Goal: Information Seeking & Learning: Learn about a topic

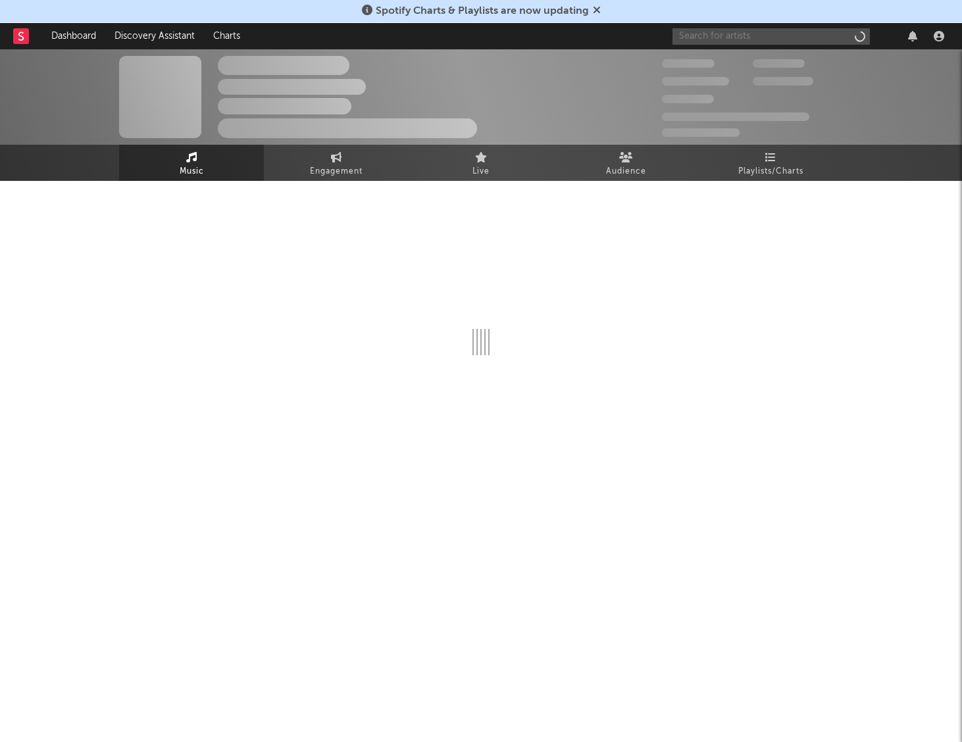
click at [790, 31] on input "text" at bounding box center [771, 36] width 197 height 16
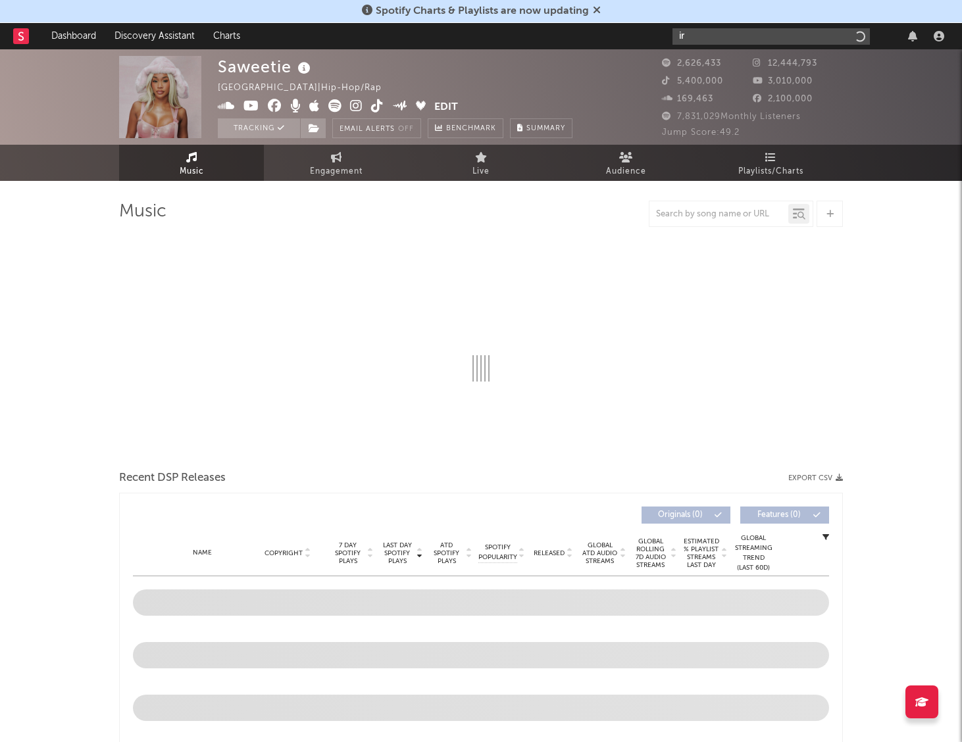
type input "i"
type input "goo goo dolls"
select select "6m"
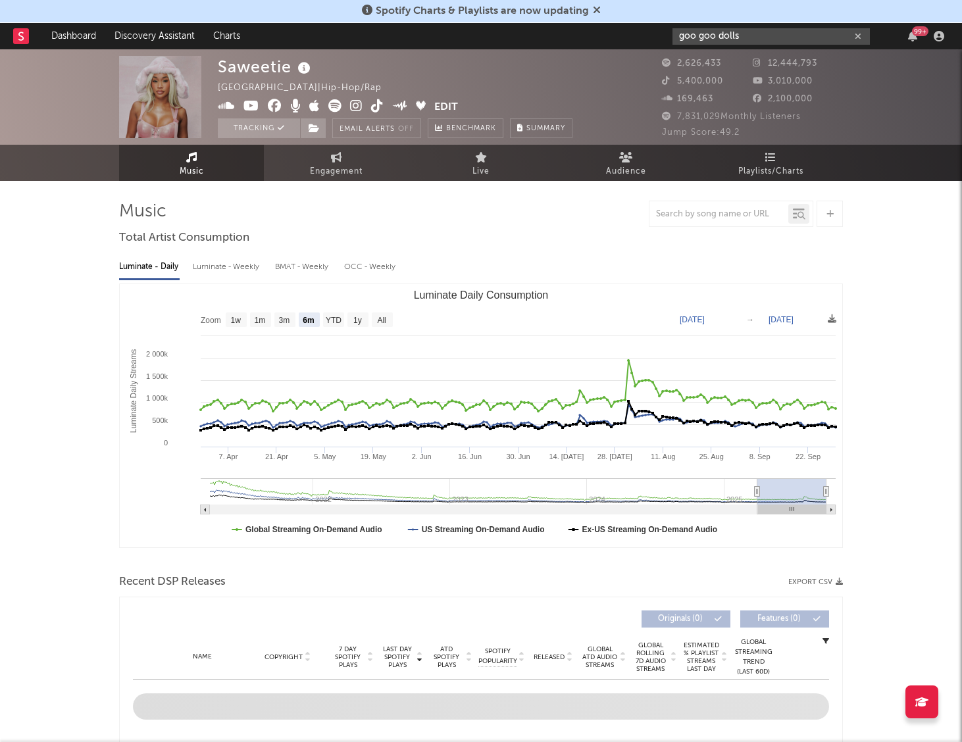
click at [691, 39] on input "goo goo dolls" at bounding box center [771, 36] width 197 height 16
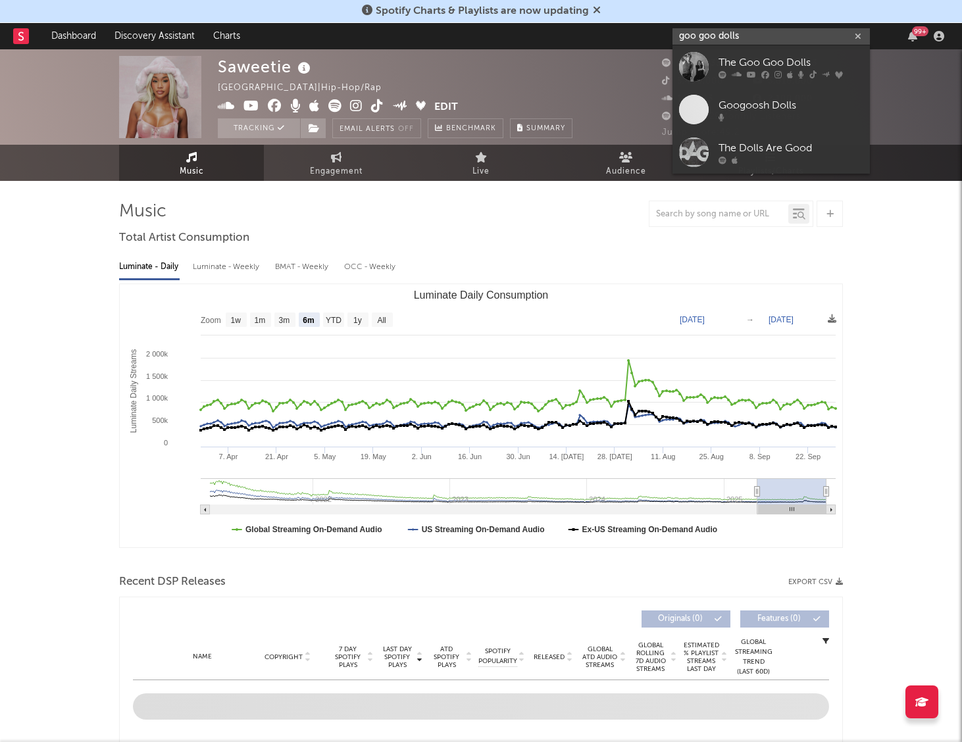
click at [679, 39] on input "goo goo dolls" at bounding box center [771, 36] width 197 height 16
type input "goo goo dolls"
click at [715, 69] on link "The Goo Goo Dolls" at bounding box center [771, 66] width 197 height 43
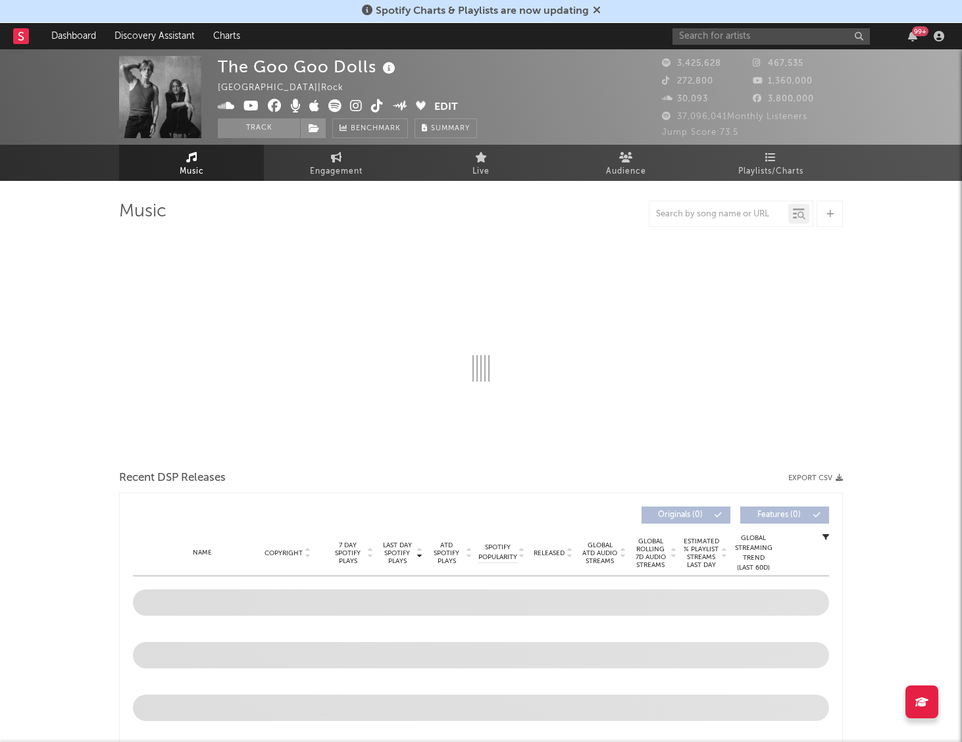
select select "6m"
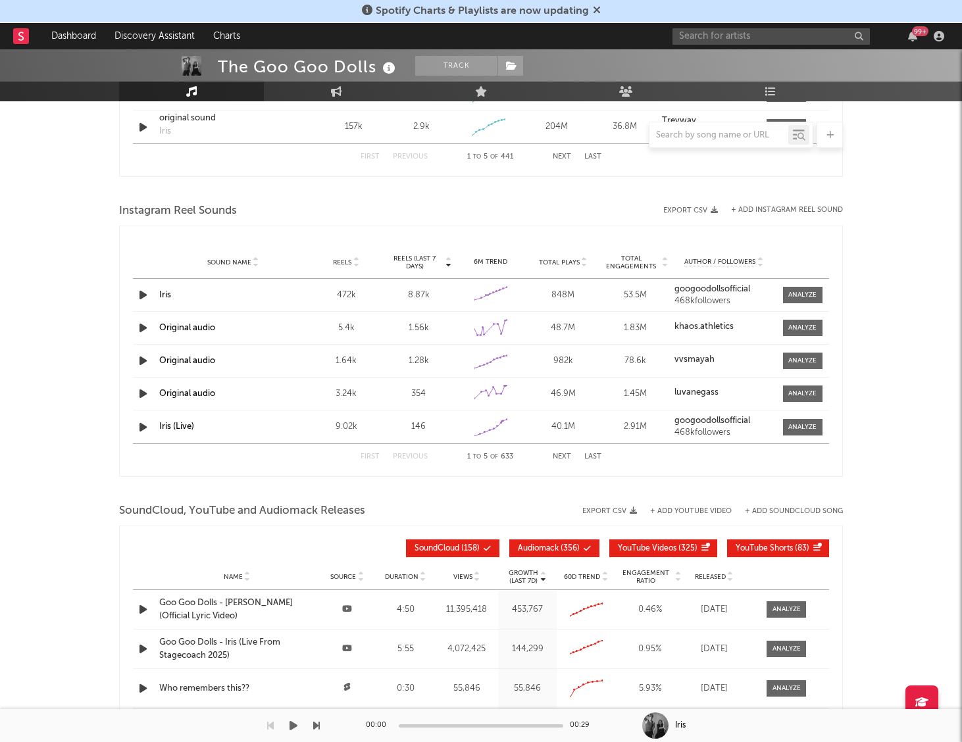
scroll to position [1116, 0]
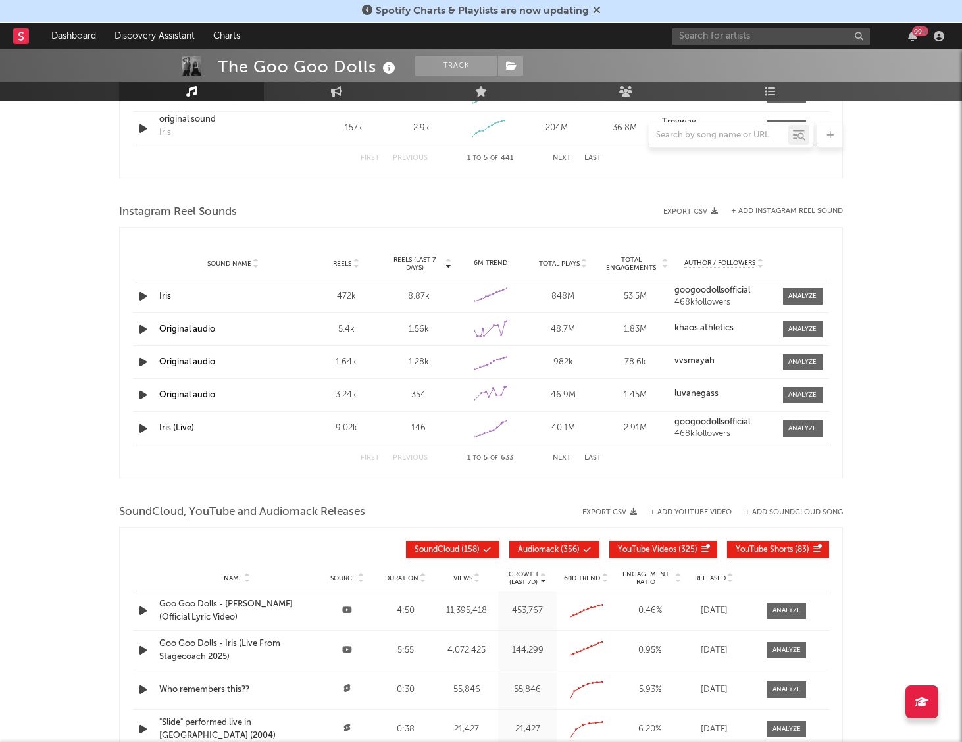
click at [218, 300] on div "Iris" at bounding box center [232, 296] width 147 height 13
click at [797, 292] on div at bounding box center [802, 297] width 28 height 10
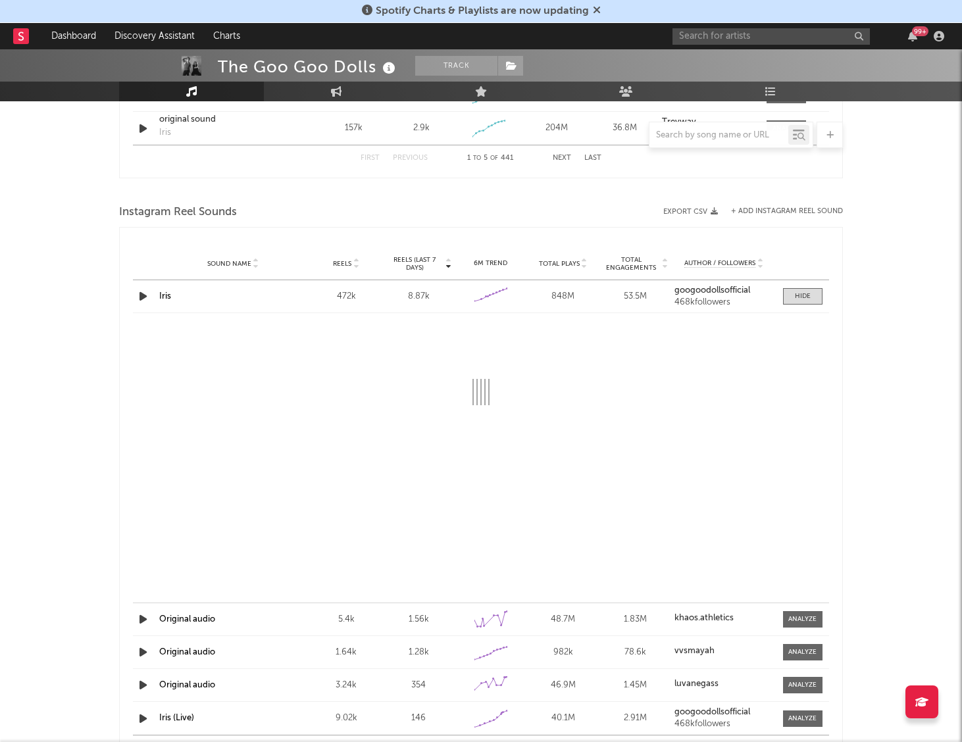
select select "6m"
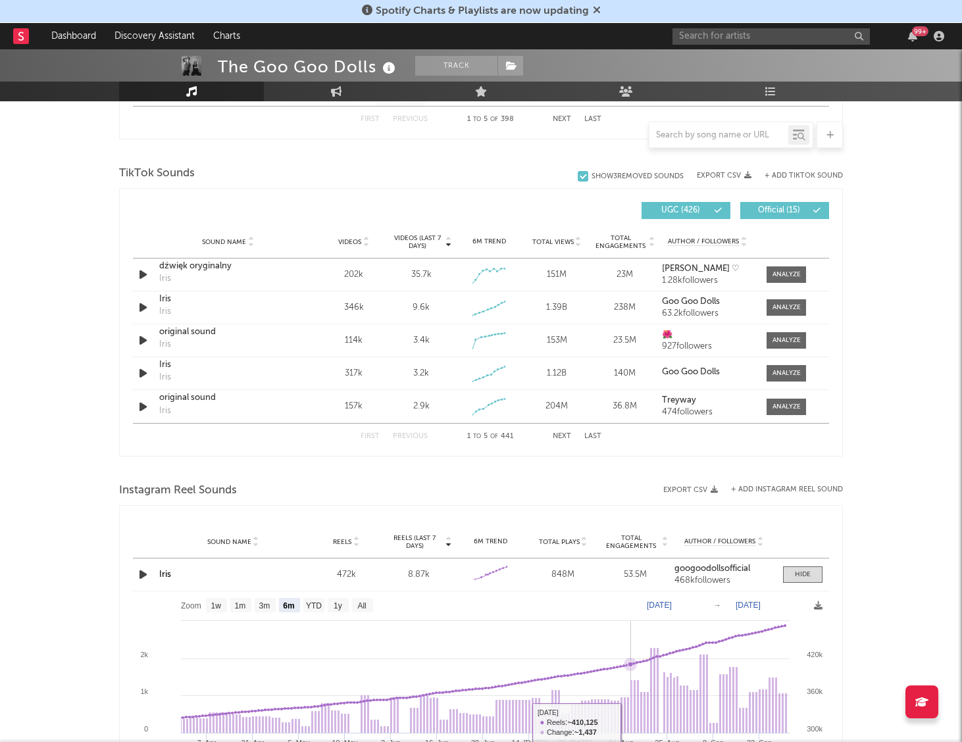
scroll to position [840, 0]
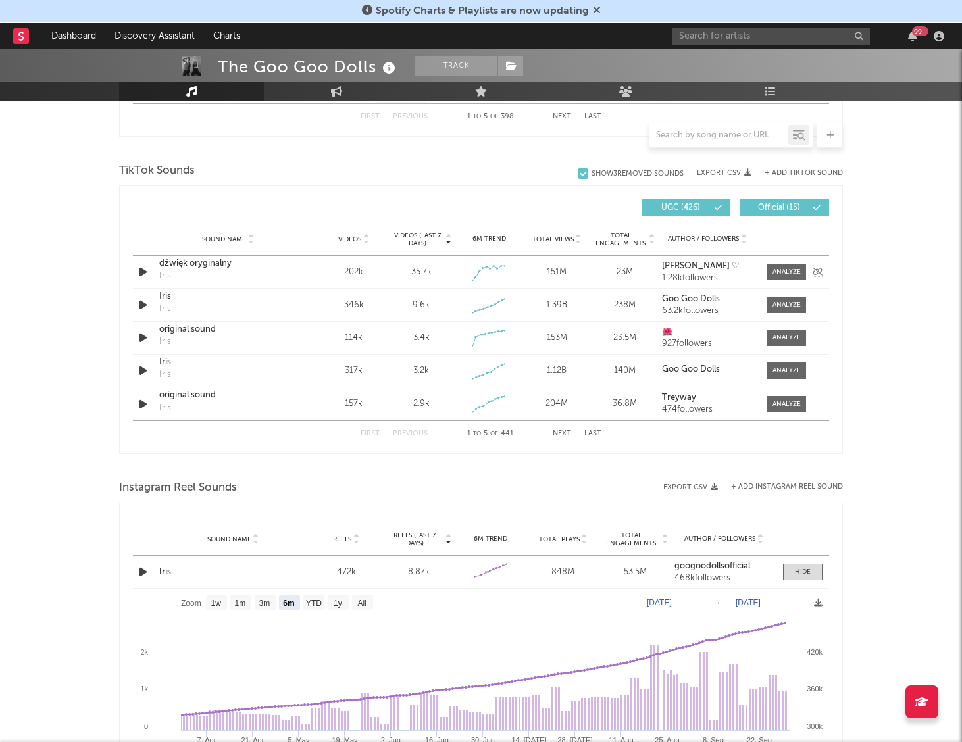
click at [202, 268] on div "dźwięk oryginalny" at bounding box center [228, 263] width 138 height 13
click at [215, 296] on div "Iris" at bounding box center [228, 296] width 138 height 13
click at [785, 301] on div at bounding box center [787, 305] width 28 height 10
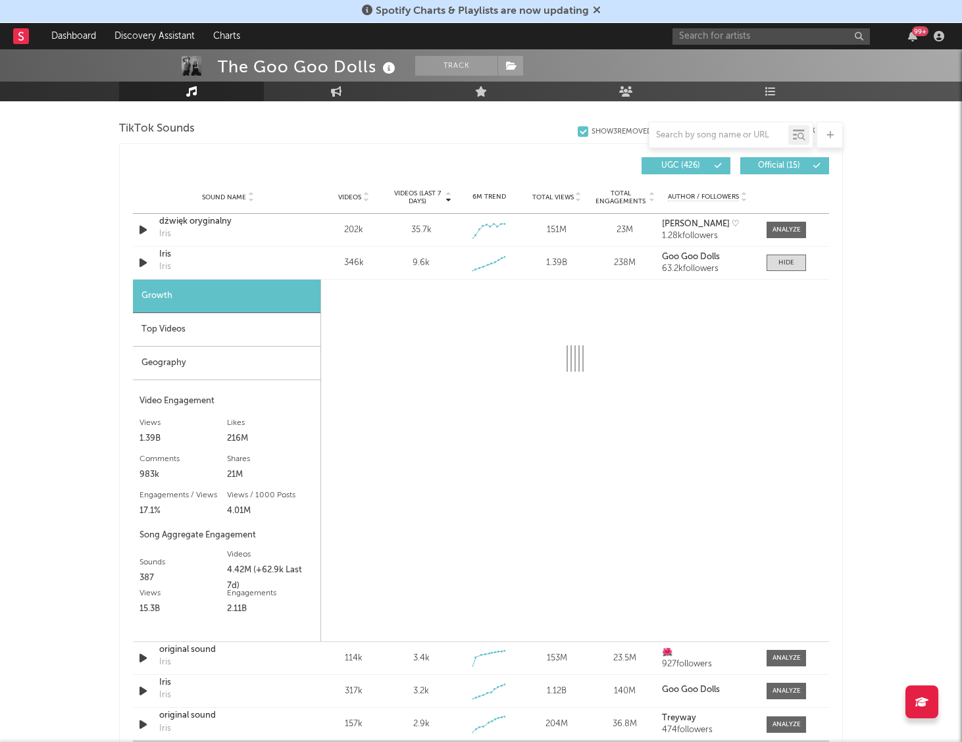
scroll to position [896, 0]
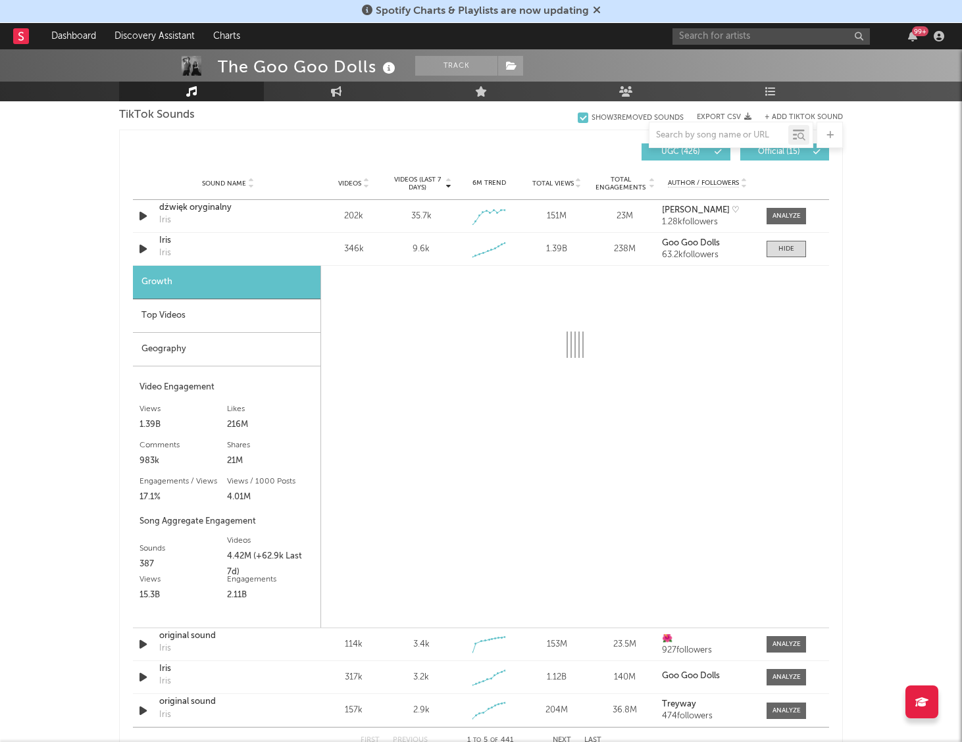
select select "6m"
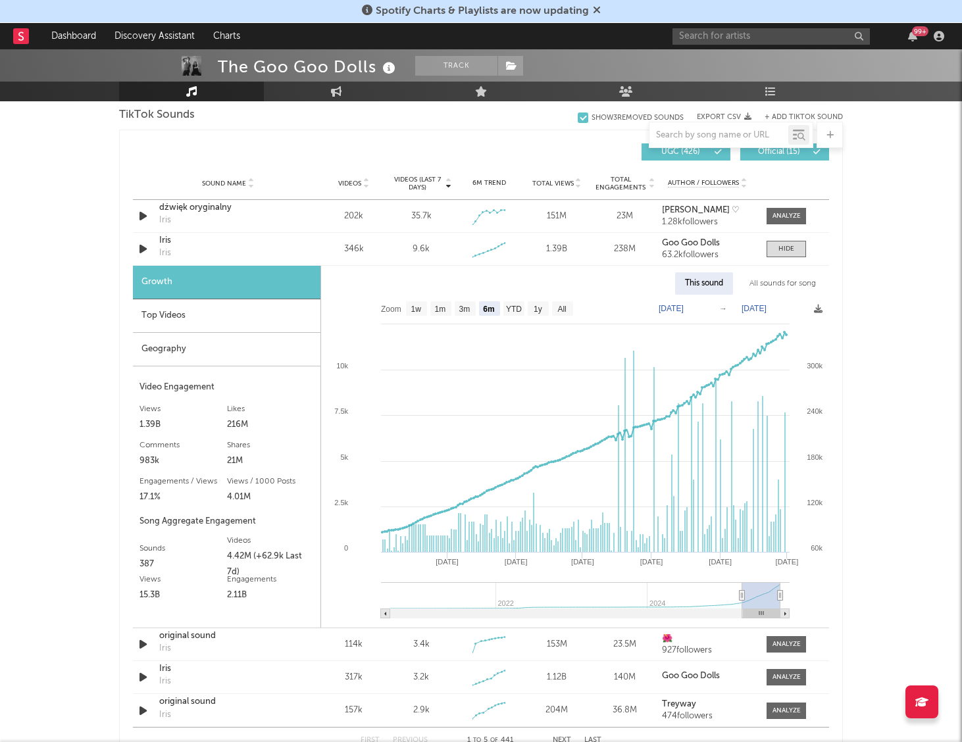
click at [773, 287] on div "All sounds for song" at bounding box center [783, 283] width 86 height 22
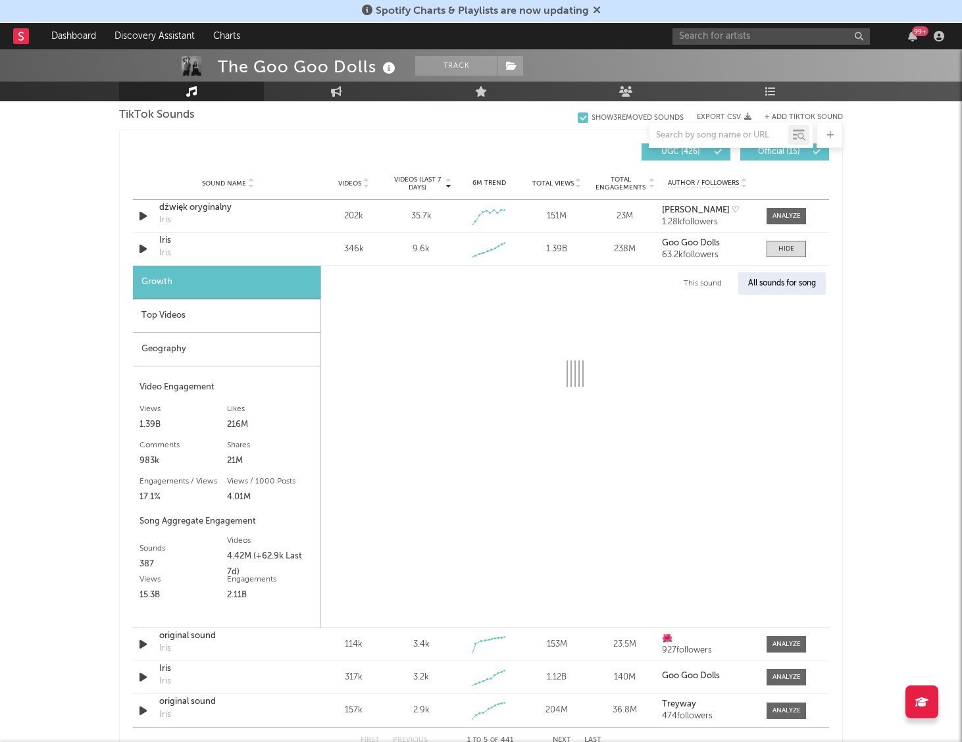
select select "1w"
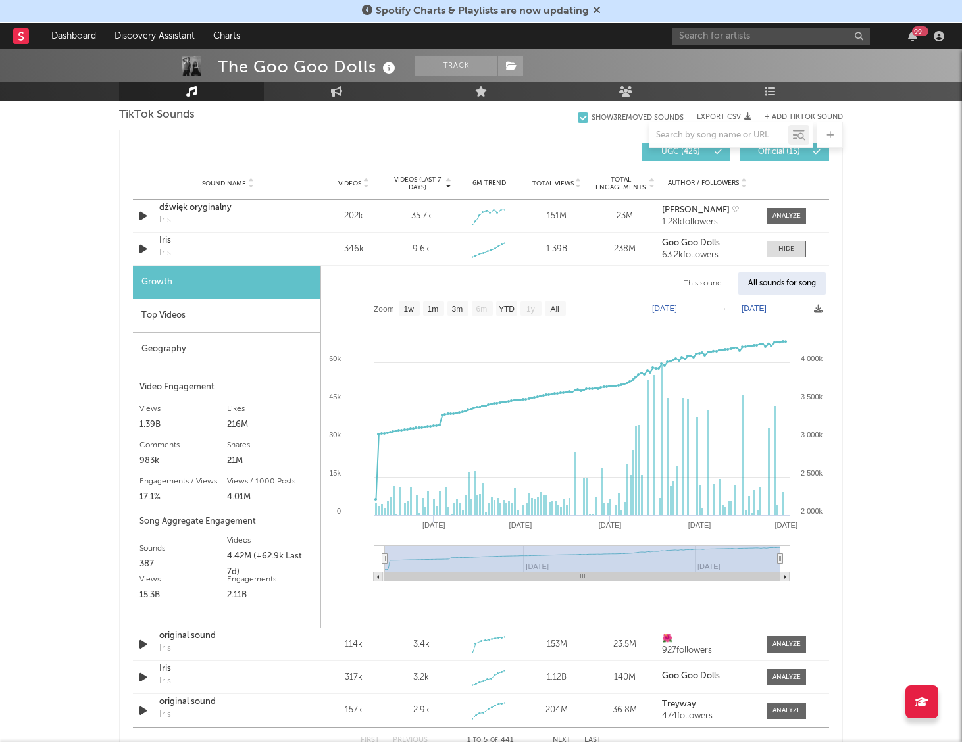
click at [759, 310] on text "[DATE]" at bounding box center [754, 308] width 25 height 9
click at [773, 308] on input "[DATE]" at bounding box center [759, 308] width 61 height 13
click at [782, 308] on input "[DATE]" at bounding box center [759, 308] width 61 height 13
click at [776, 308] on input "[DATE]" at bounding box center [759, 308] width 61 height 13
click at [790, 308] on input "[DATE]" at bounding box center [759, 308] width 61 height 13
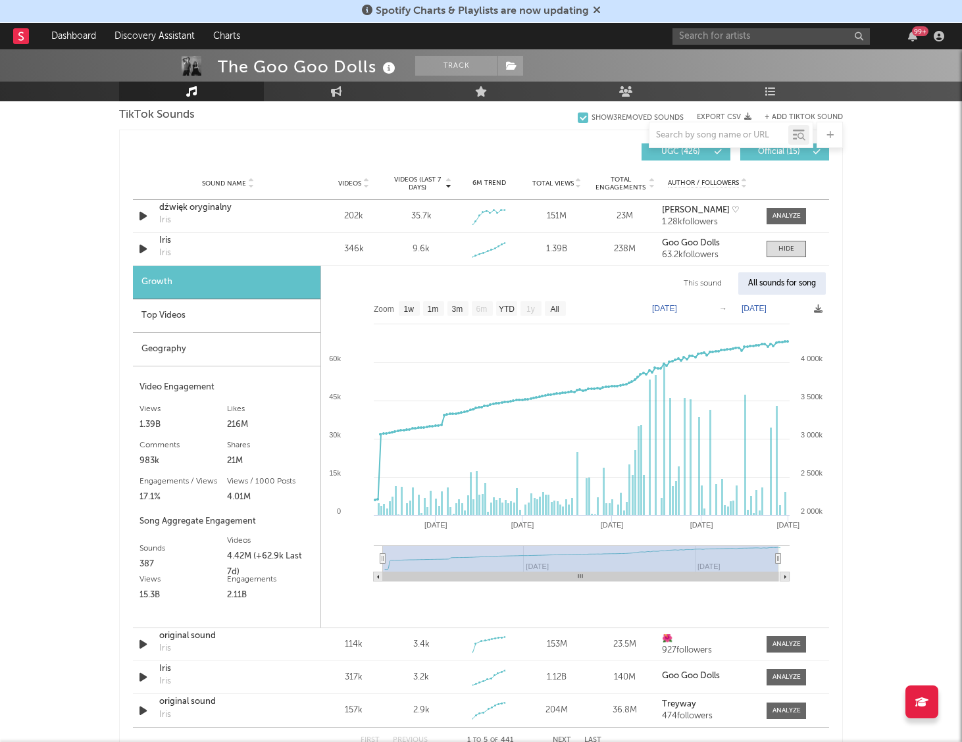
click at [708, 311] on rect at bounding box center [575, 443] width 508 height 296
click at [762, 311] on text "[DATE]" at bounding box center [754, 308] width 25 height 9
click at [790, 309] on input "[DATE]" at bounding box center [759, 308] width 61 height 13
type input "[DATE]"
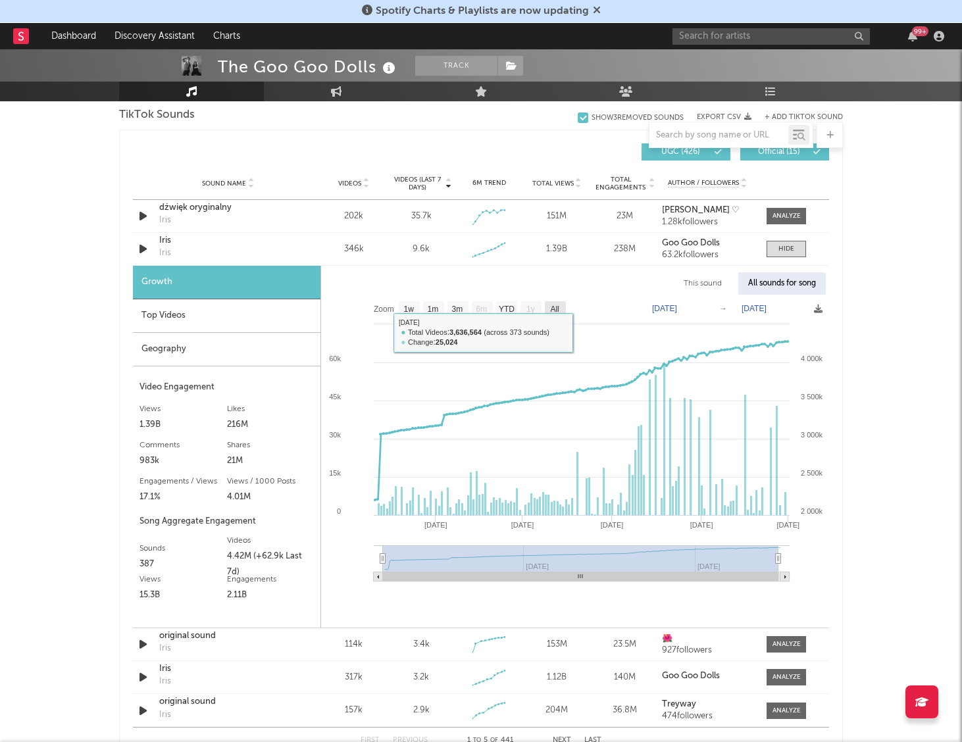
click at [554, 315] on rect at bounding box center [555, 308] width 21 height 14
click at [564, 315] on rect at bounding box center [555, 308] width 21 height 14
click at [559, 309] on text "All" at bounding box center [555, 309] width 10 height 9
click at [567, 309] on rect at bounding box center [575, 443] width 508 height 296
click at [559, 309] on text "All" at bounding box center [554, 309] width 9 height 9
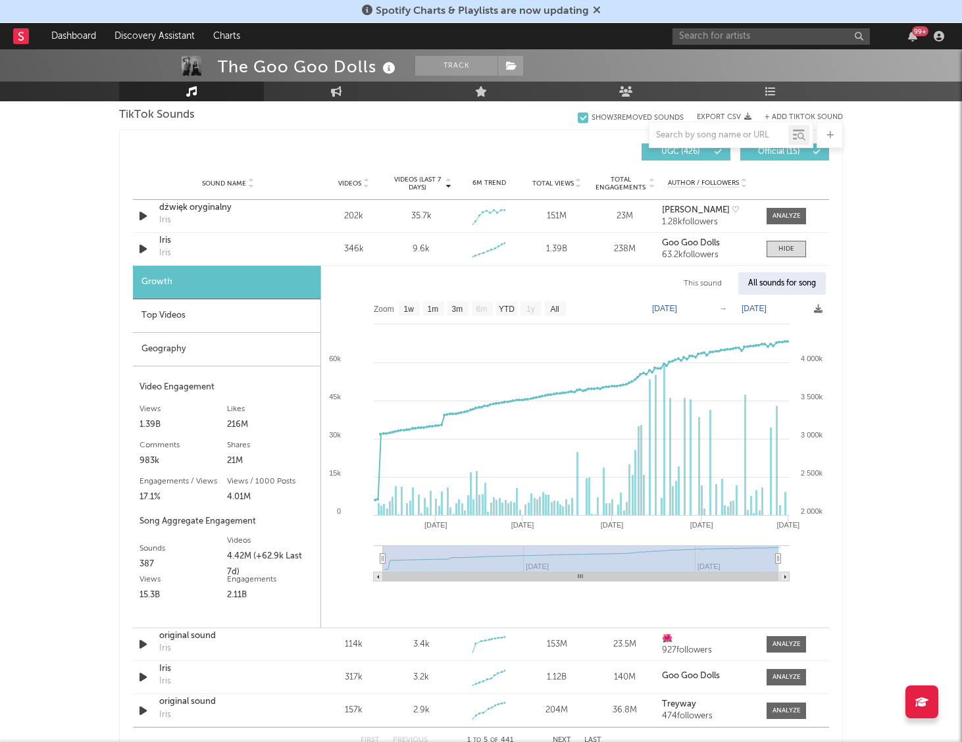
click at [503, 305] on text "YTD" at bounding box center [507, 309] width 16 height 9
select select "YTD"
click at [544, 307] on rect at bounding box center [575, 443] width 508 height 296
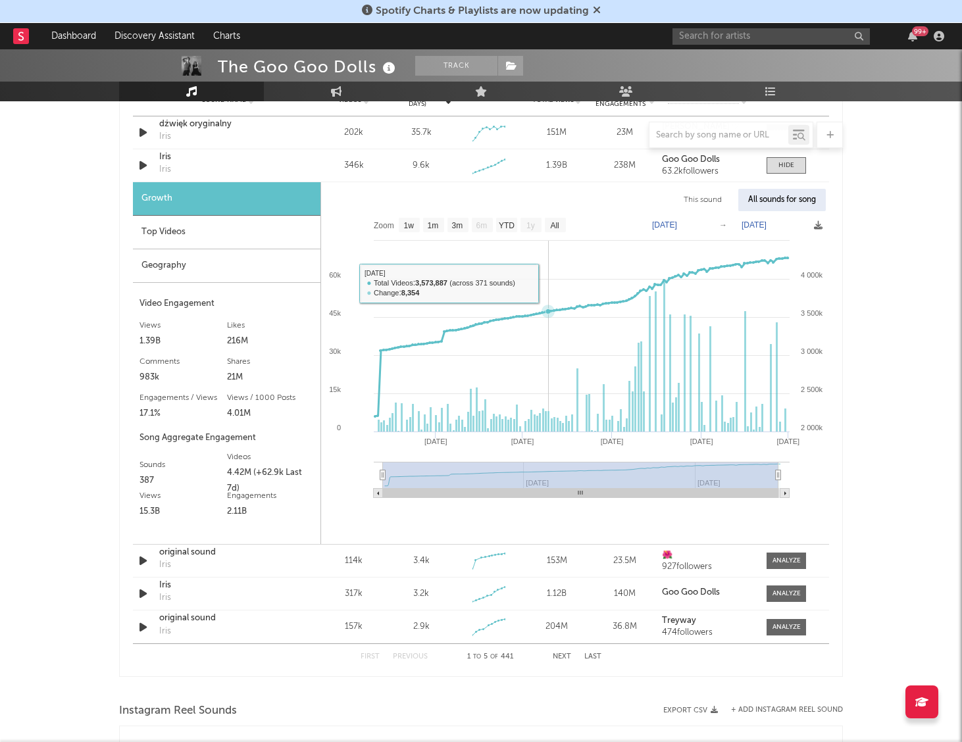
scroll to position [993, 0]
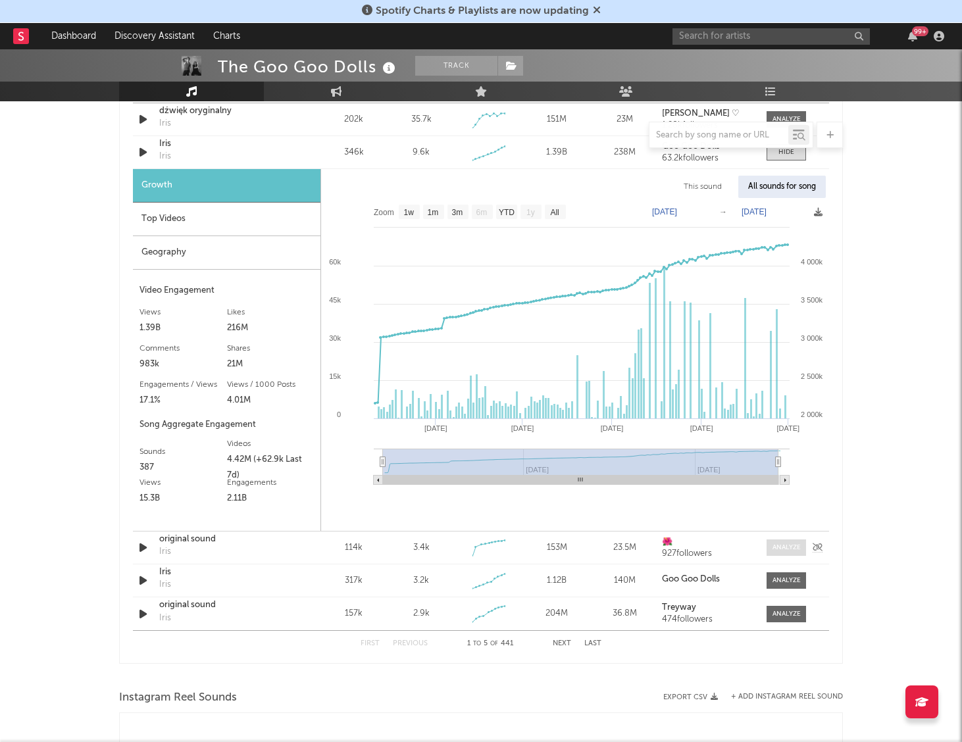
click at [787, 545] on div at bounding box center [787, 548] width 28 height 10
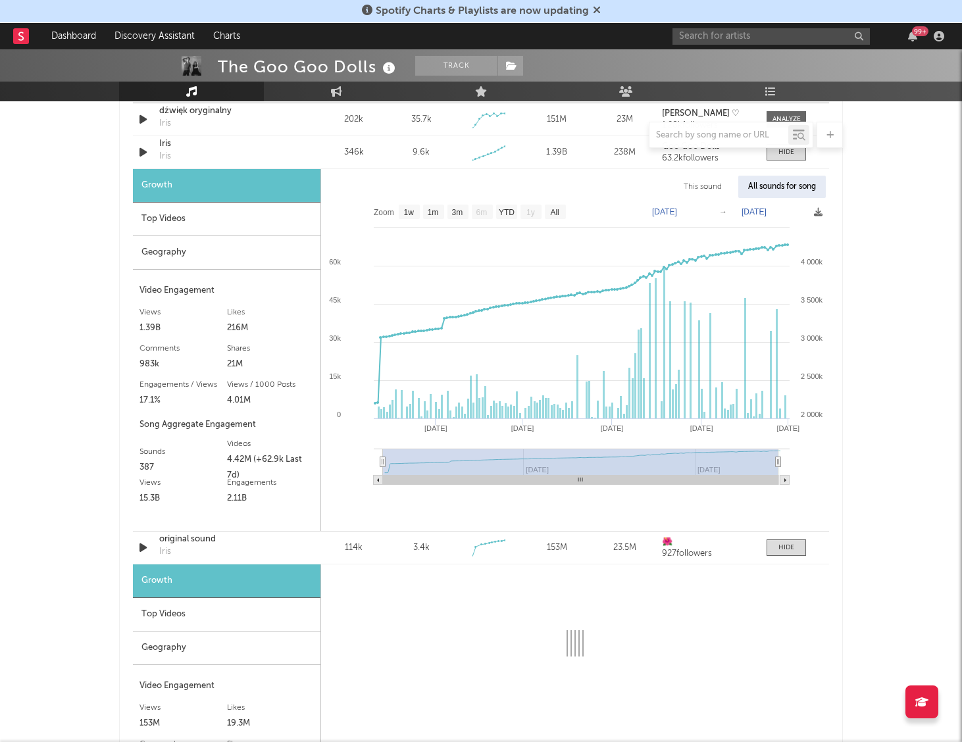
select select "1w"
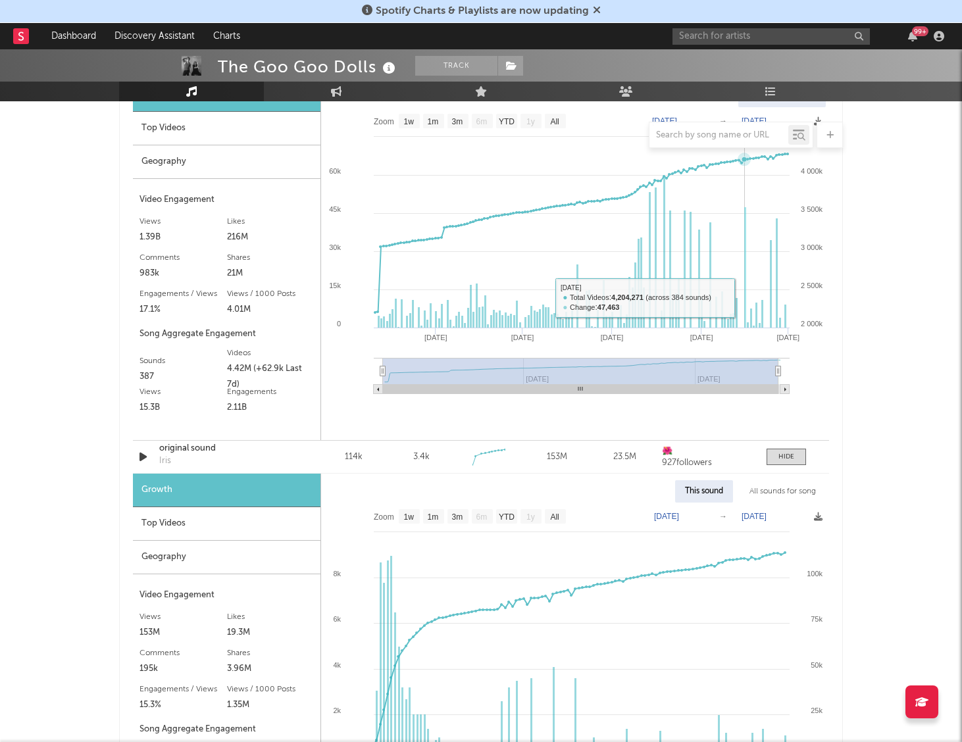
scroll to position [1097, 0]
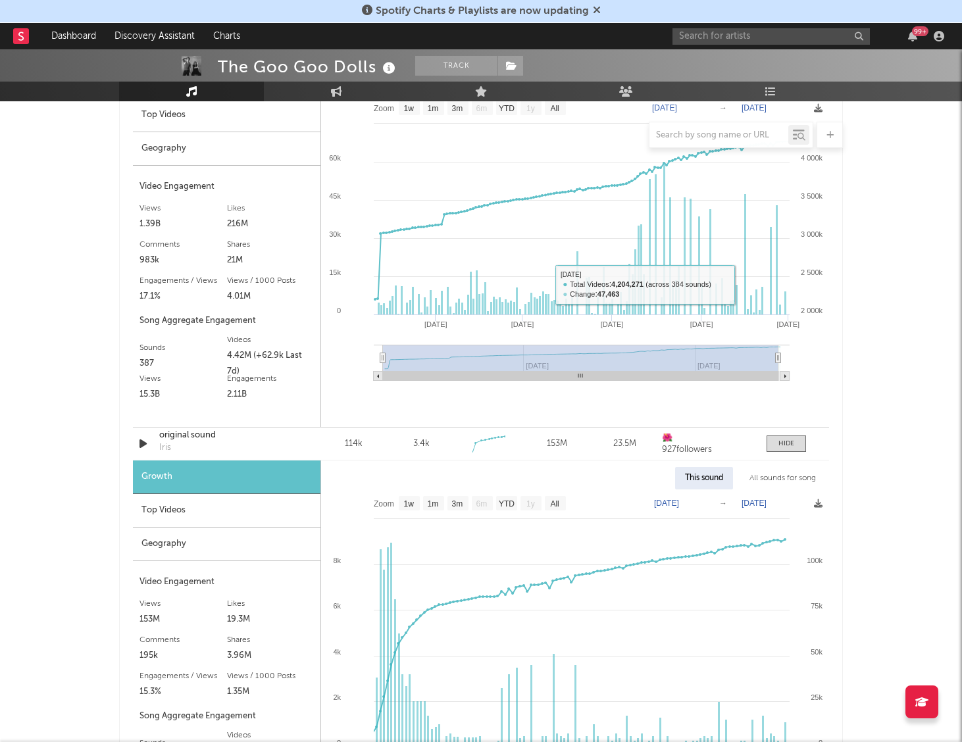
click at [763, 475] on div "All sounds for song" at bounding box center [783, 478] width 86 height 22
select select "1w"
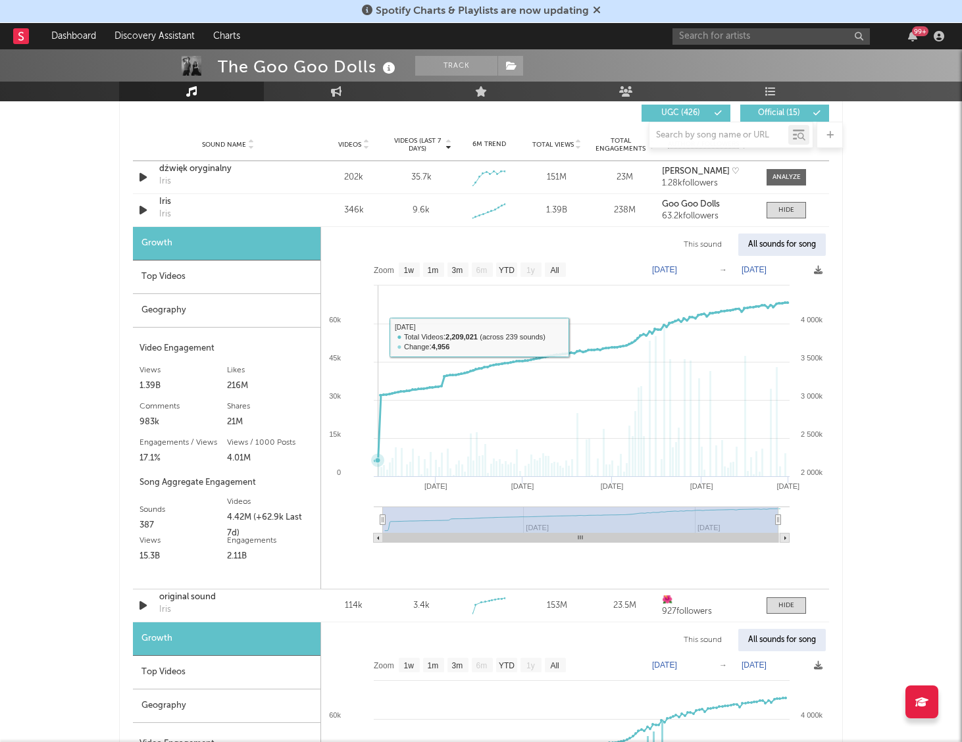
scroll to position [933, 0]
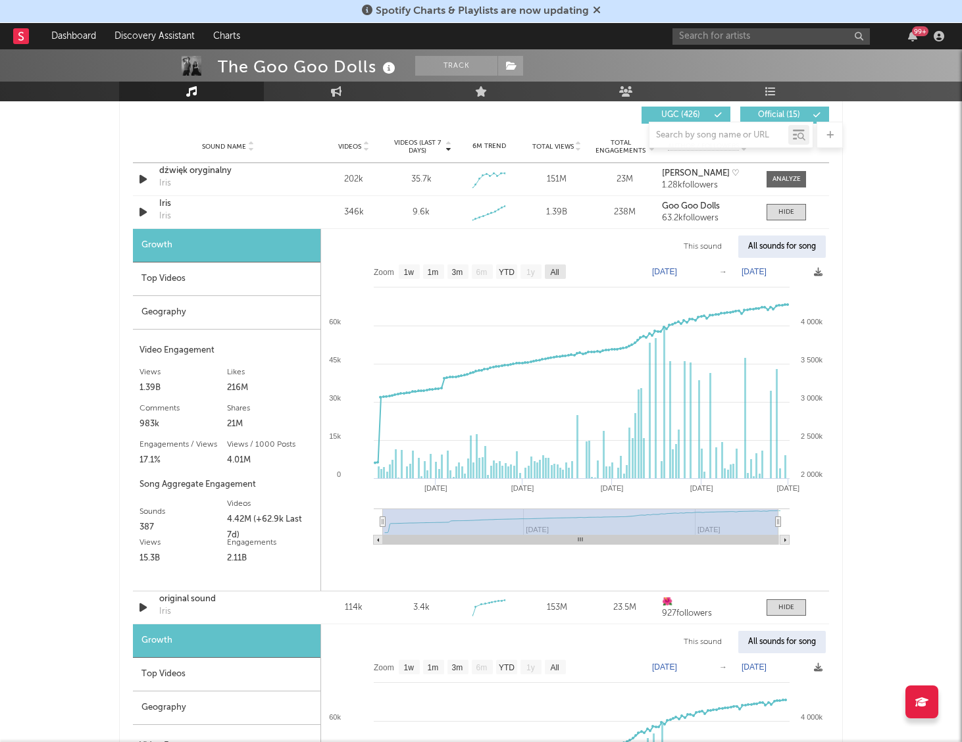
click at [555, 270] on text "All" at bounding box center [554, 272] width 9 height 9
select select "All"
click at [715, 246] on div "This sound" at bounding box center [703, 247] width 58 height 22
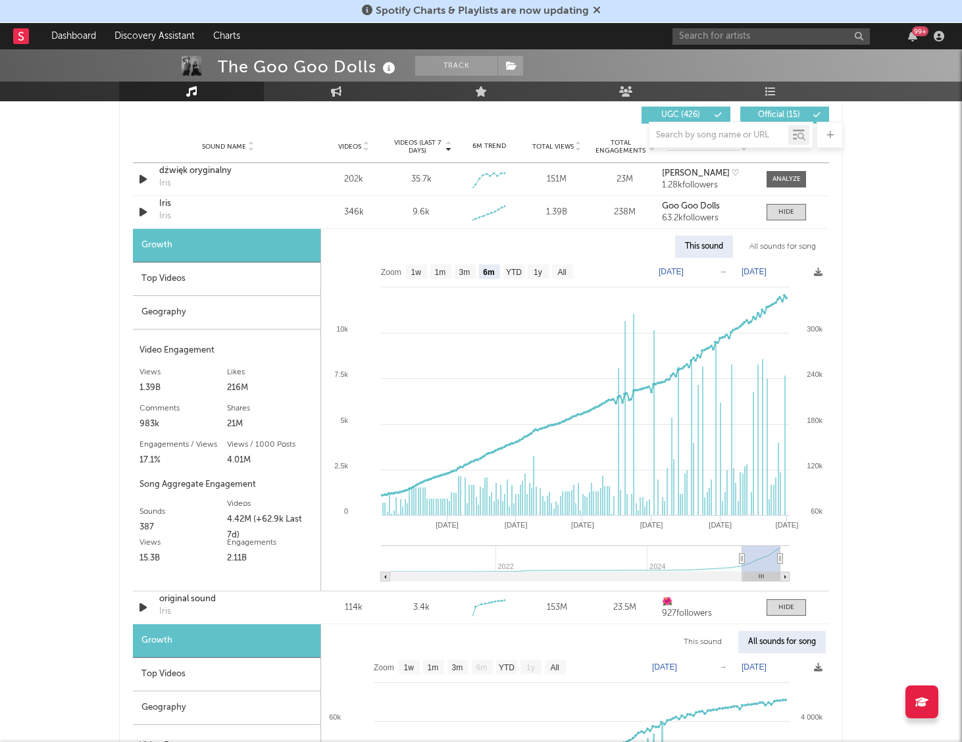
click at [730, 272] on rect at bounding box center [575, 424] width 508 height 333
click at [559, 271] on text "All" at bounding box center [561, 272] width 9 height 9
select select "All"
type input "[DATE]"
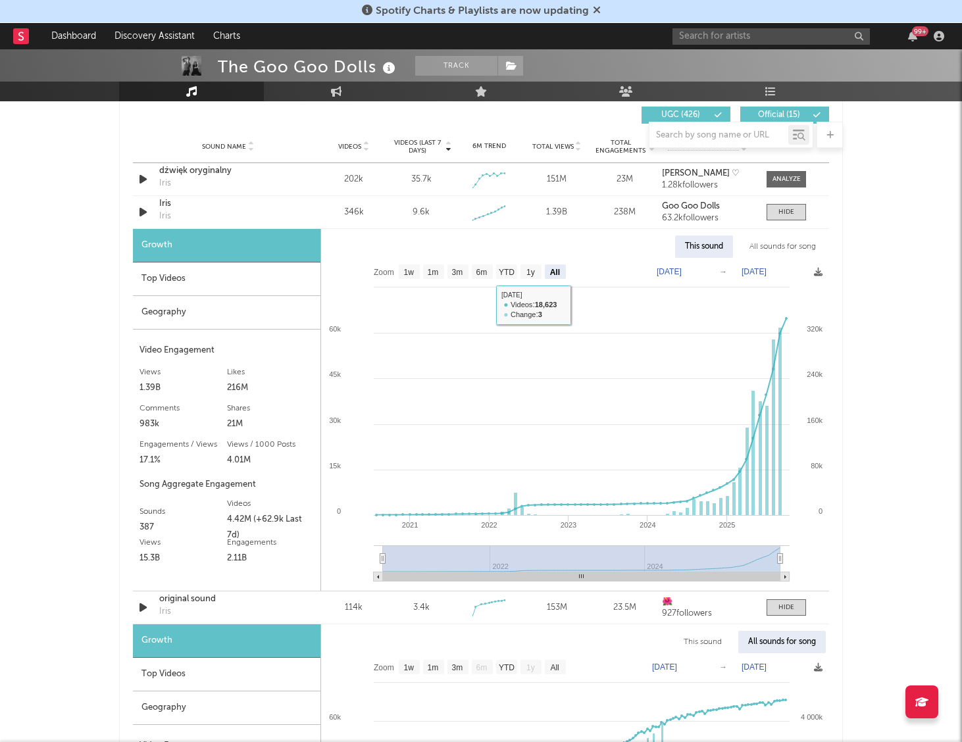
click at [773, 248] on div "All sounds for song" at bounding box center [783, 247] width 86 height 22
select select "1w"
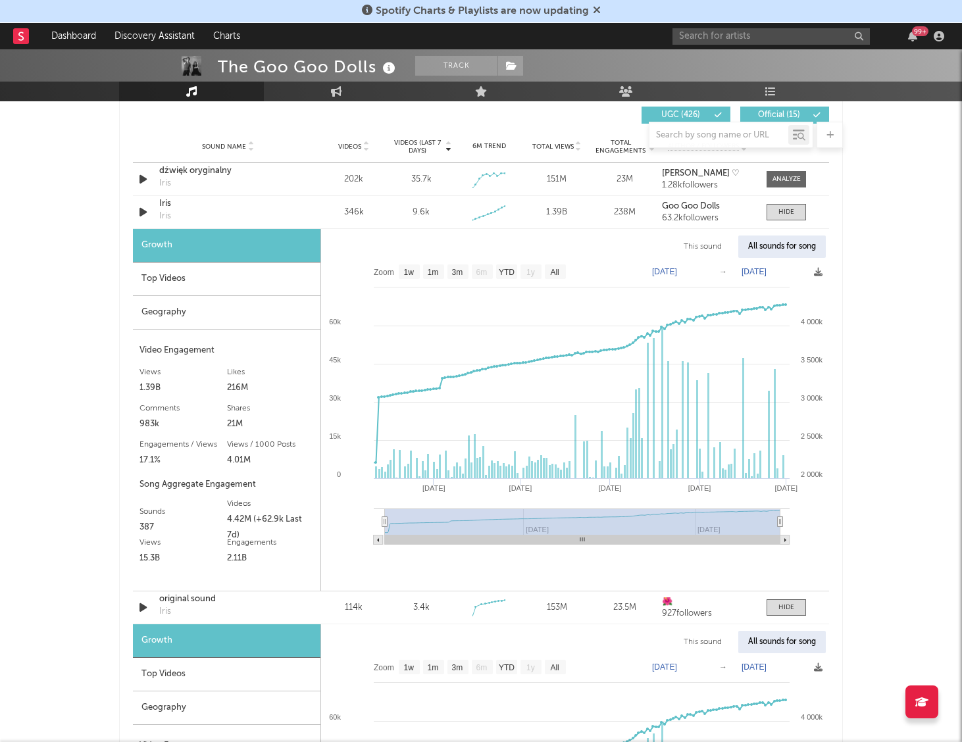
click at [700, 244] on div "This sound" at bounding box center [703, 247] width 58 height 22
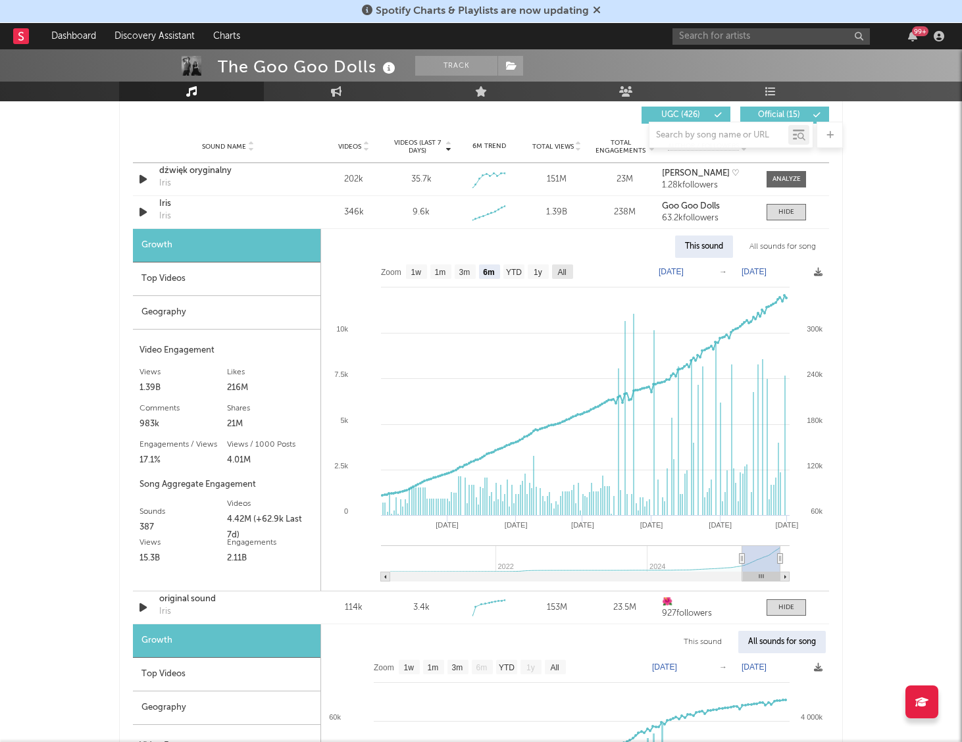
click at [565, 272] on text "All" at bounding box center [561, 272] width 9 height 9
select select "All"
type input "[DATE]"
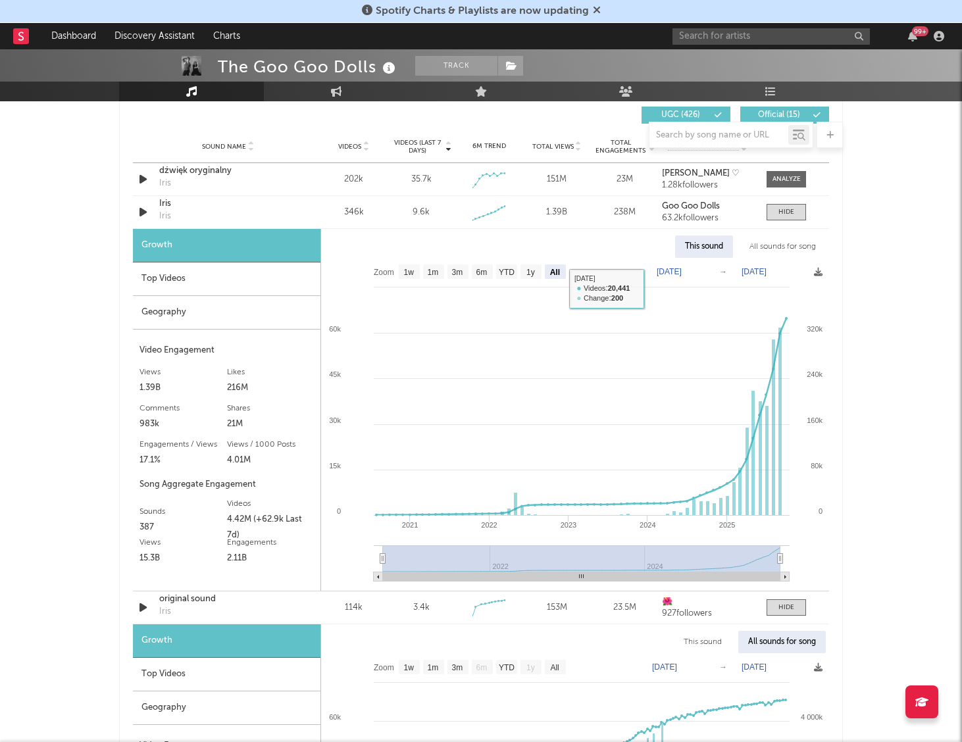
click at [790, 242] on div "All sounds for song" at bounding box center [783, 247] width 86 height 22
select select "1w"
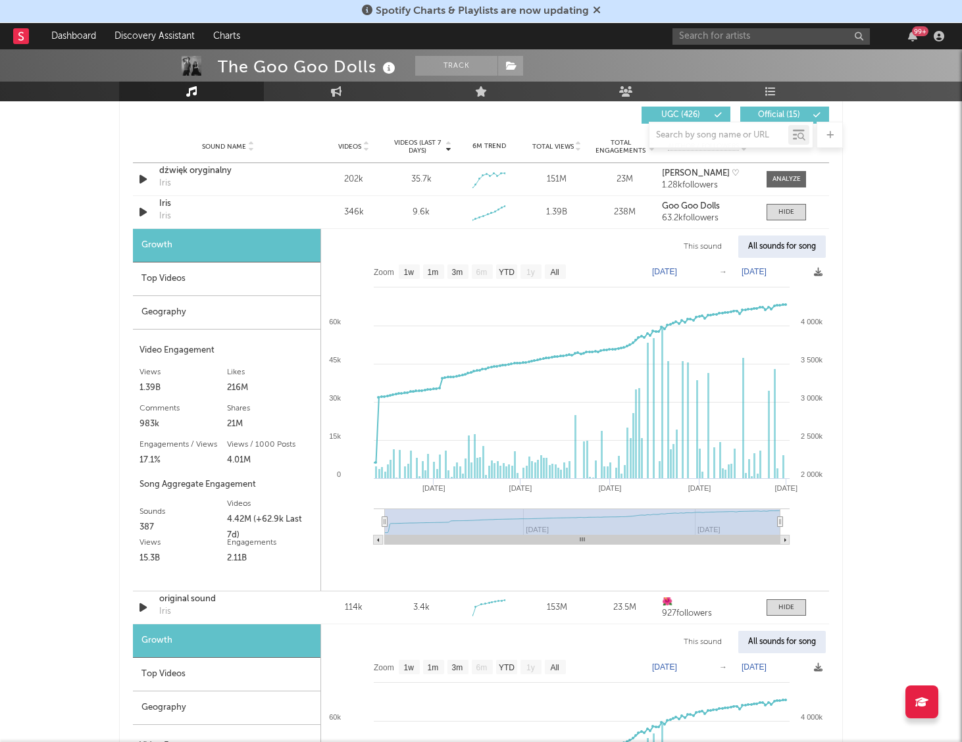
click at [677, 274] on text "[DATE]" at bounding box center [664, 271] width 25 height 9
click at [702, 270] on input "[DATE]" at bounding box center [674, 271] width 61 height 13
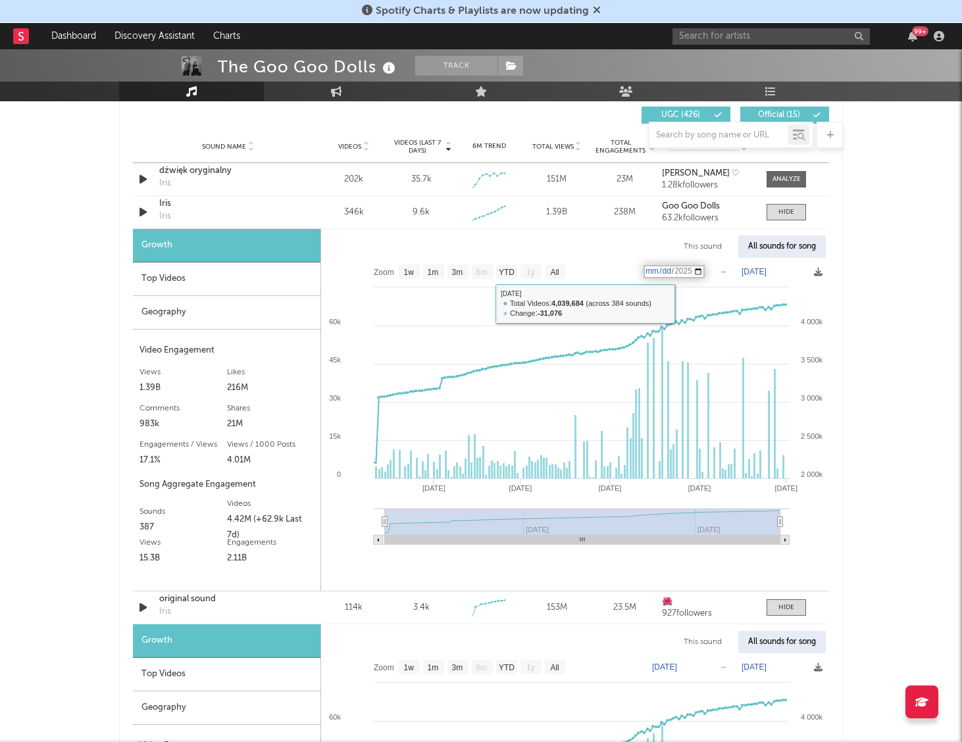
click at [703, 271] on input "[DATE]" at bounding box center [674, 271] width 61 height 13
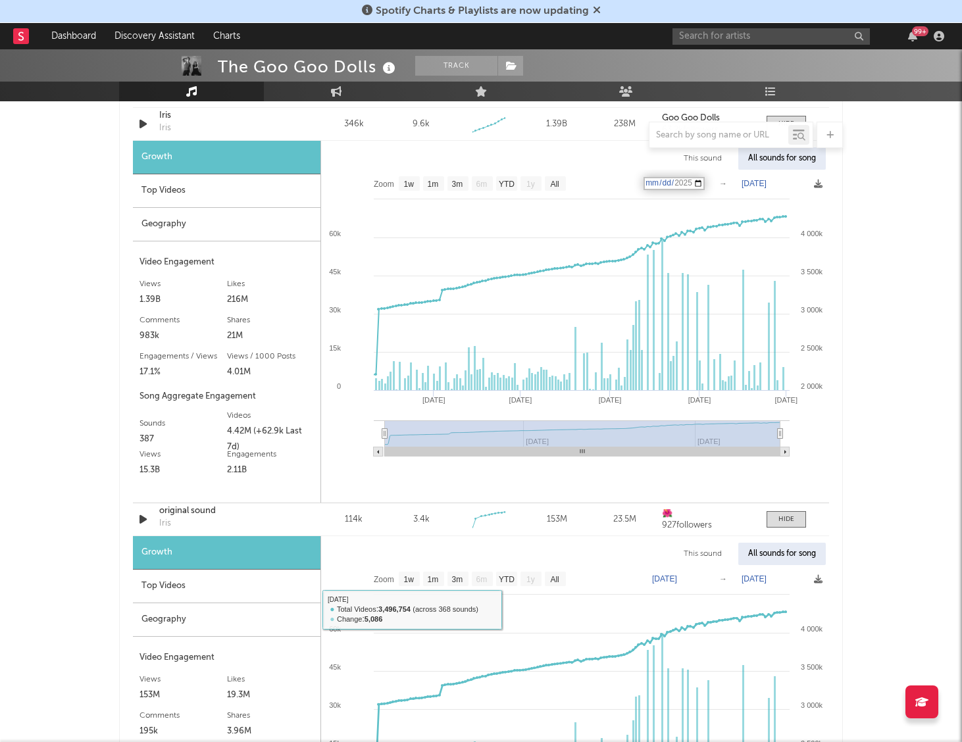
scroll to position [857, 0]
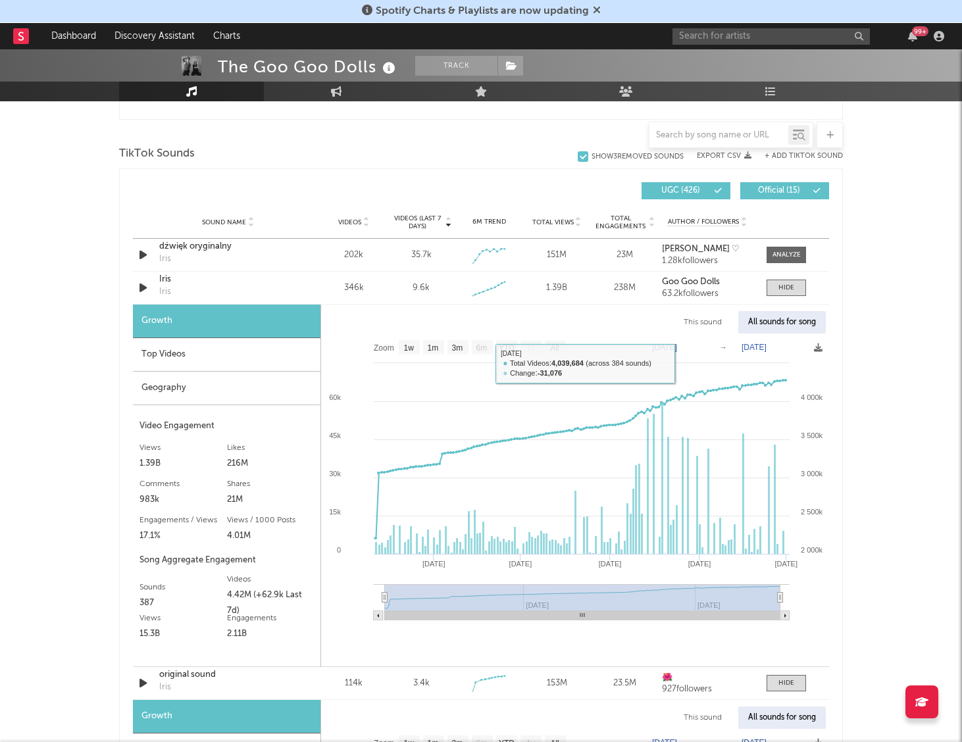
click at [778, 318] on div "All sounds for song" at bounding box center [782, 322] width 88 height 22
click at [690, 322] on div "This sound" at bounding box center [703, 322] width 58 height 22
select select "6m"
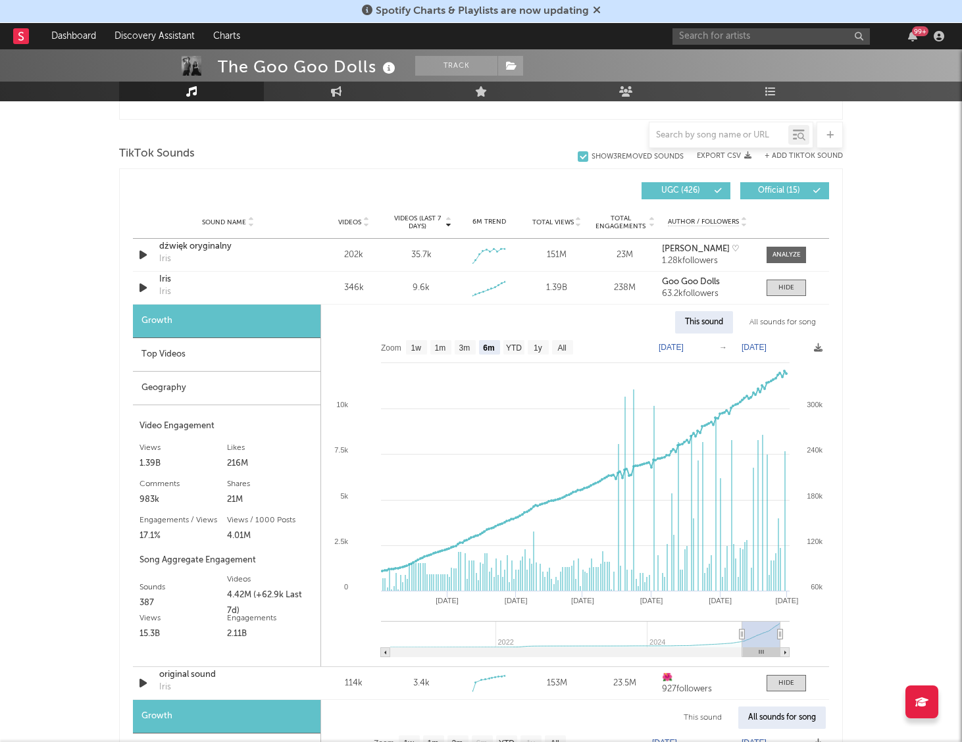
click at [678, 351] on text "[DATE]" at bounding box center [671, 347] width 25 height 9
click at [692, 349] on input "[DATE]" at bounding box center [677, 347] width 61 height 13
type input "[DATE]"
select select "1y"
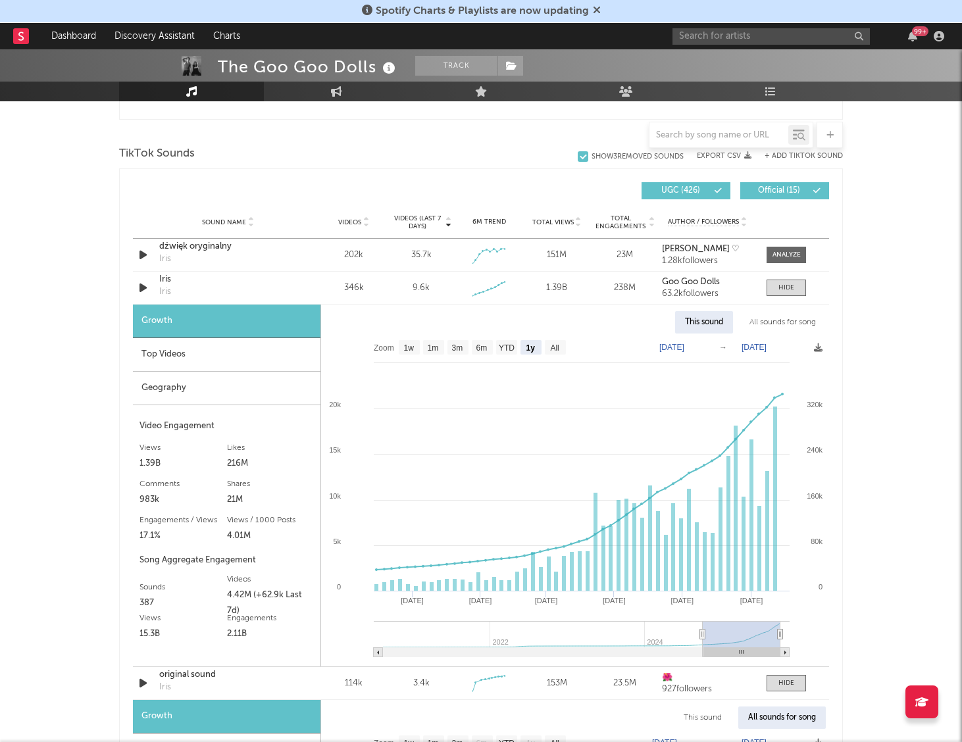
click at [775, 321] on div "All sounds for song" at bounding box center [783, 322] width 86 height 22
select select "1w"
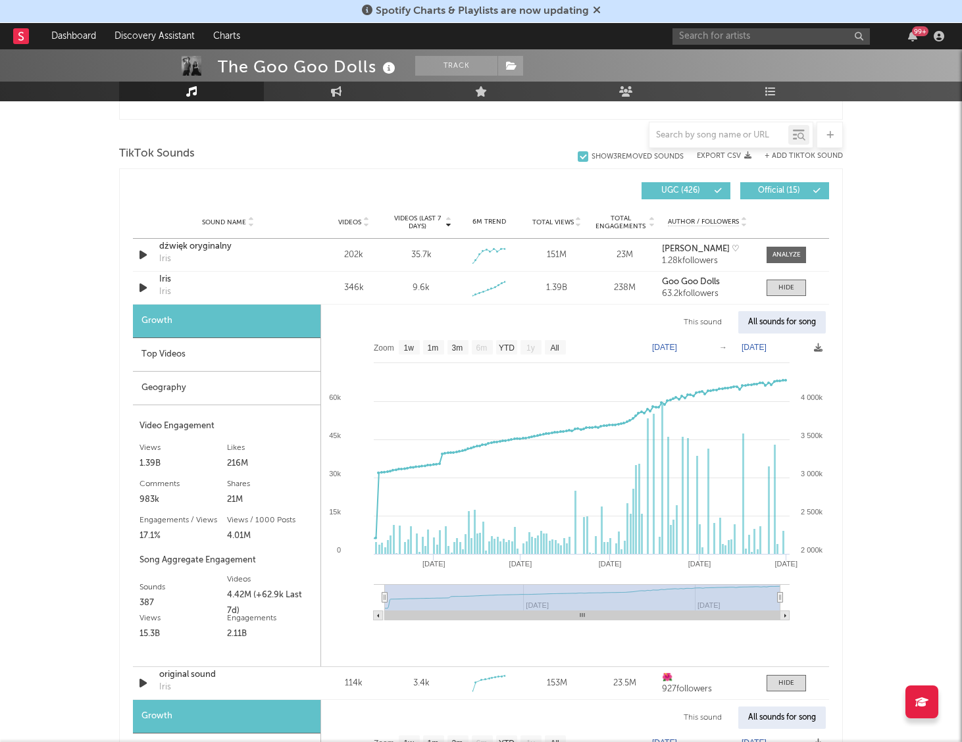
click at [746, 323] on div "All sounds for song" at bounding box center [782, 322] width 88 height 22
